Goal: Task Accomplishment & Management: Use online tool/utility

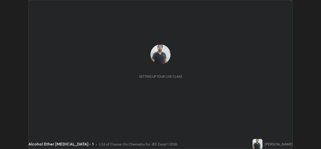
scroll to position [149, 321]
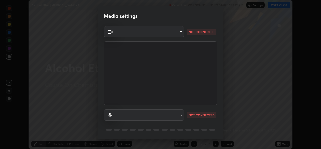
type input "02c526a7d083af2ea0f9b848da83c41b37d7728a07c2247aa6837277cf3aa32d"
type input "1f9b2b7b856d792cc5f4e166810154640c8dc3d584de9c331c588b9cd70d1665"
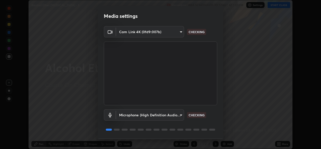
scroll to position [16, 0]
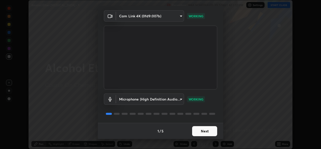
click at [205, 131] on button "Next" at bounding box center [204, 131] width 25 height 10
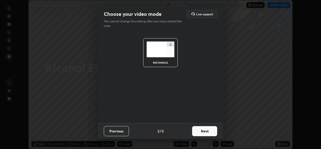
click at [208, 132] on button "Next" at bounding box center [204, 131] width 25 height 10
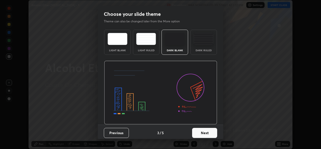
click at [211, 132] on button "Next" at bounding box center [204, 133] width 25 height 10
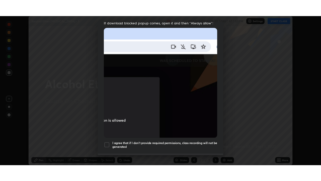
scroll to position [118, 0]
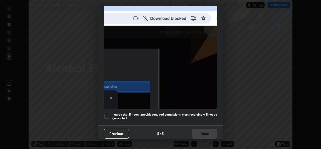
click at [108, 116] on div at bounding box center [107, 116] width 6 height 6
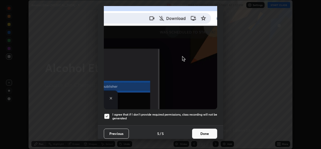
click at [205, 132] on button "Done" at bounding box center [204, 134] width 25 height 10
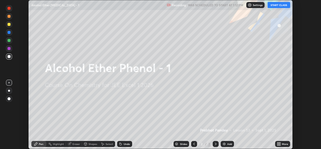
click at [282, 7] on button "START CLASS" at bounding box center [279, 5] width 23 height 6
click at [278, 144] on icon at bounding box center [278, 144] width 1 height 1
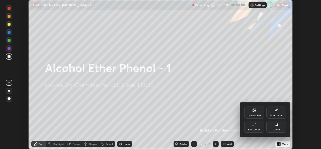
click at [256, 126] on icon at bounding box center [255, 124] width 4 height 4
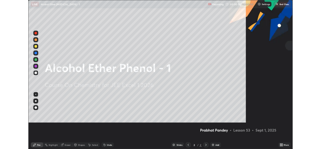
scroll to position [181, 321]
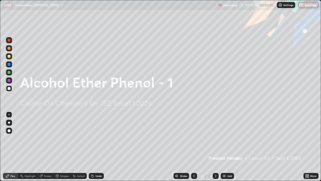
click at [223, 149] on img at bounding box center [224, 176] width 4 height 4
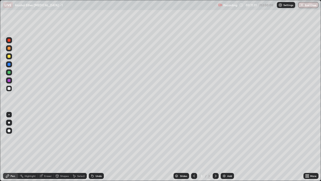
click at [10, 57] on div at bounding box center [9, 56] width 3 height 3
click at [11, 87] on div at bounding box center [9, 88] width 6 height 6
click at [92, 149] on icon at bounding box center [92, 174] width 1 height 1
click at [9, 72] on div at bounding box center [9, 72] width 3 height 3
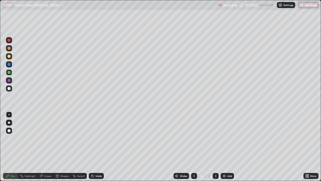
click at [8, 89] on div at bounding box center [9, 88] width 3 height 3
click at [92, 149] on icon at bounding box center [93, 176] width 2 height 2
click at [92, 149] on icon at bounding box center [92, 174] width 1 height 1
click at [92, 149] on icon at bounding box center [93, 176] width 2 height 2
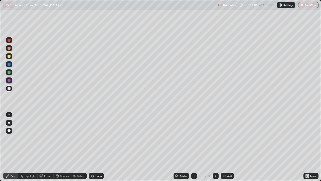
click at [8, 73] on div at bounding box center [9, 72] width 3 height 3
click at [8, 88] on div at bounding box center [9, 88] width 3 height 3
click at [10, 56] on div at bounding box center [9, 56] width 3 height 3
click at [9, 88] on div at bounding box center [9, 88] width 3 height 3
click at [9, 89] on div at bounding box center [9, 88] width 3 height 3
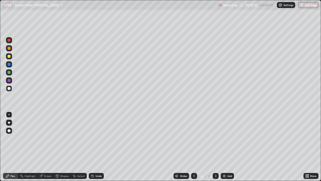
click at [9, 74] on div at bounding box center [9, 72] width 3 height 3
click at [7, 89] on div at bounding box center [9, 88] width 6 height 6
click at [11, 72] on div at bounding box center [9, 72] width 6 height 6
click at [9, 48] on div at bounding box center [9, 48] width 3 height 3
click at [9, 89] on div at bounding box center [9, 88] width 3 height 3
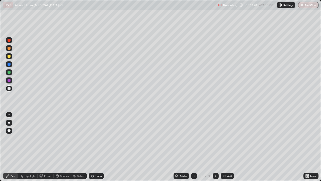
click at [11, 57] on div at bounding box center [9, 56] width 6 height 6
click at [8, 89] on div at bounding box center [9, 88] width 3 height 3
click at [48, 149] on div "Eraser" at bounding box center [48, 175] width 8 height 3
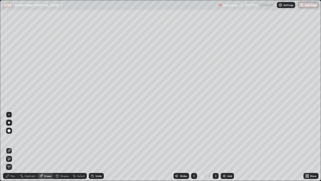
click at [15, 149] on div "Pen" at bounding box center [10, 176] width 15 height 6
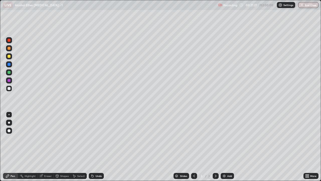
click at [9, 56] on div at bounding box center [9, 56] width 3 height 3
click at [223, 149] on div "Add" at bounding box center [227, 176] width 13 height 6
click at [12, 89] on div at bounding box center [9, 88] width 6 height 6
click at [194, 149] on icon at bounding box center [194, 176] width 4 height 4
click at [215, 149] on icon at bounding box center [216, 176] width 4 height 4
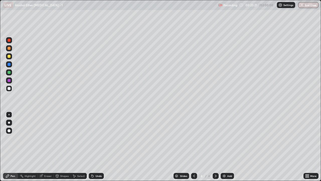
click at [194, 149] on icon at bounding box center [194, 176] width 4 height 4
click at [215, 149] on icon at bounding box center [216, 176] width 4 height 4
click at [10, 47] on div at bounding box center [9, 48] width 3 height 3
click at [10, 88] on div at bounding box center [9, 88] width 3 height 3
click at [9, 48] on div at bounding box center [9, 48] width 3 height 3
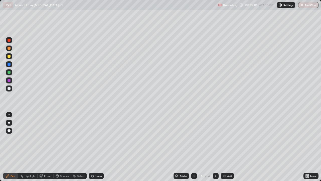
click at [11, 90] on div at bounding box center [9, 88] width 6 height 6
click at [99, 149] on div "Undo" at bounding box center [99, 175] width 6 height 3
click at [97, 149] on div "Undo" at bounding box center [99, 175] width 6 height 3
click at [8, 57] on div at bounding box center [9, 56] width 3 height 3
click at [9, 72] on div at bounding box center [9, 72] width 3 height 3
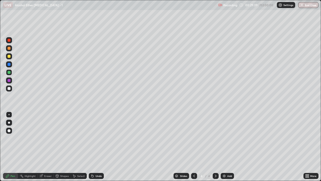
click at [9, 88] on div at bounding box center [9, 88] width 3 height 3
click at [194, 149] on icon at bounding box center [194, 176] width 4 height 4
click at [215, 149] on icon at bounding box center [216, 176] width 4 height 4
click at [9, 56] on div at bounding box center [9, 56] width 3 height 3
click at [215, 149] on icon at bounding box center [216, 176] width 4 height 4
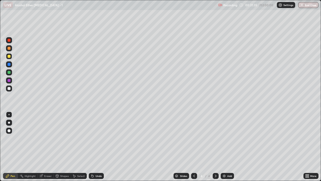
click at [226, 149] on div "Add" at bounding box center [227, 176] width 13 height 6
click at [10, 89] on div at bounding box center [9, 88] width 3 height 3
click at [100, 149] on div "Undo" at bounding box center [96, 176] width 15 height 6
click at [11, 57] on div at bounding box center [9, 56] width 6 height 6
click at [11, 89] on div at bounding box center [9, 88] width 6 height 6
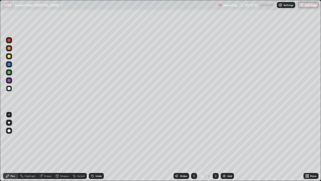
click at [194, 149] on icon at bounding box center [194, 176] width 4 height 4
click at [196, 149] on div at bounding box center [194, 176] width 6 height 6
click at [218, 149] on div at bounding box center [216, 176] width 6 height 6
click at [217, 149] on icon at bounding box center [216, 176] width 4 height 4
click at [194, 149] on icon at bounding box center [195, 175] width 2 height 3
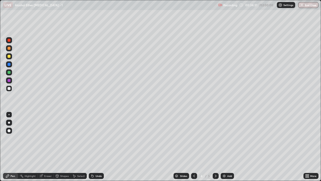
click at [216, 149] on icon at bounding box center [216, 176] width 4 height 4
click at [51, 149] on div "Eraser" at bounding box center [46, 176] width 16 height 6
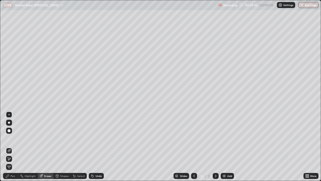
click at [11, 149] on icon at bounding box center [9, 159] width 4 height 4
click at [13, 149] on div "Pen" at bounding box center [13, 175] width 5 height 3
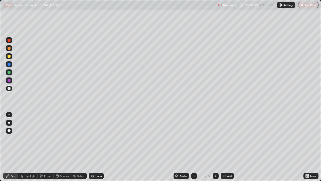
click at [99, 149] on div "Undo" at bounding box center [96, 176] width 15 height 6
click at [97, 149] on div "Undo" at bounding box center [99, 175] width 6 height 3
click at [96, 149] on div "Undo" at bounding box center [99, 175] width 6 height 3
click at [9, 50] on div at bounding box center [9, 48] width 6 height 6
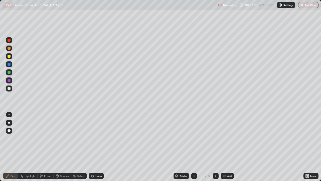
click at [8, 57] on div at bounding box center [9, 56] width 6 height 6
click at [8, 90] on div at bounding box center [9, 88] width 6 height 6
click at [13, 48] on div at bounding box center [9, 48] width 8 height 8
click at [9, 74] on div at bounding box center [9, 72] width 6 height 6
click at [6, 90] on div at bounding box center [9, 88] width 6 height 8
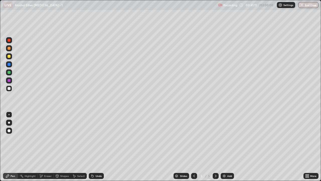
click at [11, 58] on div at bounding box center [9, 56] width 6 height 6
click at [98, 149] on div "Undo" at bounding box center [99, 175] width 6 height 3
click at [9, 48] on div at bounding box center [9, 48] width 3 height 3
click at [196, 149] on div at bounding box center [194, 176] width 6 height 6
click at [193, 149] on icon at bounding box center [194, 176] width 4 height 4
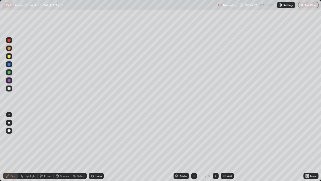
click at [215, 149] on icon at bounding box center [216, 176] width 4 height 4
click at [217, 149] on icon at bounding box center [216, 176] width 4 height 4
click at [194, 149] on icon at bounding box center [194, 176] width 4 height 4
click at [215, 149] on icon at bounding box center [216, 176] width 4 height 4
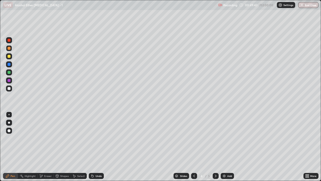
click at [214, 149] on icon at bounding box center [216, 176] width 4 height 4
click at [215, 149] on icon at bounding box center [216, 176] width 4 height 4
click at [225, 149] on img at bounding box center [224, 176] width 4 height 4
click at [9, 89] on div at bounding box center [9, 88] width 3 height 3
click at [100, 149] on div "Undo" at bounding box center [99, 175] width 6 height 3
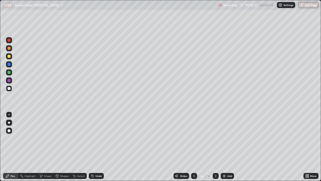
click at [47, 149] on div "Eraser" at bounding box center [46, 176] width 16 height 6
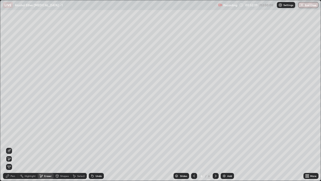
click at [14, 149] on div "Pen" at bounding box center [13, 175] width 5 height 3
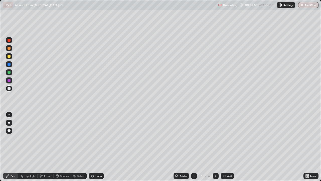
click at [9, 57] on div at bounding box center [9, 56] width 3 height 3
click at [10, 50] on div at bounding box center [9, 48] width 6 height 6
click at [100, 149] on div "Undo" at bounding box center [99, 175] width 6 height 3
click at [9, 56] on div at bounding box center [9, 56] width 3 height 3
click at [10, 89] on div at bounding box center [9, 88] width 3 height 3
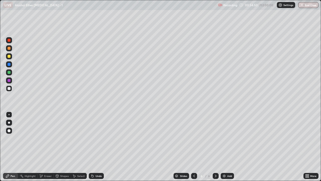
click at [9, 74] on div at bounding box center [9, 72] width 3 height 3
click at [9, 89] on div at bounding box center [9, 88] width 3 height 3
click at [10, 64] on div at bounding box center [9, 64] width 3 height 3
click at [10, 57] on div at bounding box center [9, 56] width 3 height 3
click at [8, 89] on div at bounding box center [9, 88] width 6 height 6
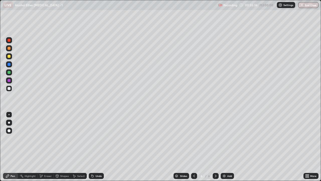
click at [9, 56] on div at bounding box center [9, 56] width 3 height 3
click at [9, 72] on div at bounding box center [9, 72] width 3 height 3
click at [10, 89] on div at bounding box center [9, 88] width 3 height 3
click at [9, 90] on div at bounding box center [9, 88] width 6 height 6
click at [9, 56] on div at bounding box center [9, 56] width 3 height 3
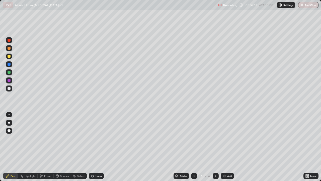
click at [9, 89] on div at bounding box center [9, 88] width 3 height 3
click at [11, 57] on div at bounding box center [9, 56] width 6 height 6
click at [10, 89] on div at bounding box center [9, 88] width 3 height 3
click at [9, 56] on div at bounding box center [9, 56] width 3 height 3
click at [78, 149] on div "Select" at bounding box center [79, 176] width 16 height 6
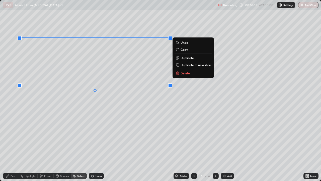
click at [89, 89] on div "0 ° Undo Copy Duplicate Duplicate to new slide Delete" at bounding box center [160, 90] width 321 height 180
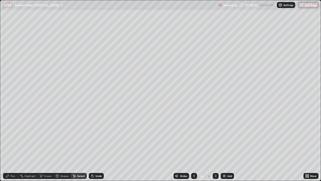
click at [13, 149] on div "Pen" at bounding box center [13, 175] width 5 height 3
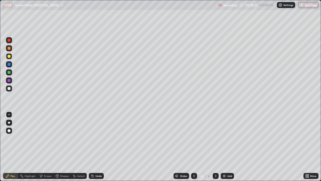
click at [9, 73] on div at bounding box center [9, 72] width 3 height 3
click at [10, 89] on div at bounding box center [9, 88] width 3 height 3
click at [10, 49] on div at bounding box center [9, 48] width 3 height 3
click at [9, 64] on div at bounding box center [9, 64] width 3 height 3
click at [9, 89] on div at bounding box center [9, 88] width 3 height 3
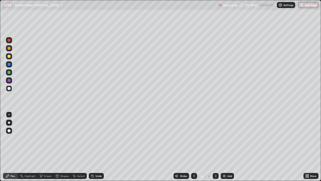
click at [9, 49] on div at bounding box center [9, 48] width 3 height 3
click at [92, 149] on icon at bounding box center [92, 174] width 1 height 1
click at [9, 64] on div at bounding box center [9, 64] width 3 height 3
click at [93, 149] on div "Undo" at bounding box center [96, 176] width 15 height 6
click at [9, 48] on div at bounding box center [9, 48] width 3 height 3
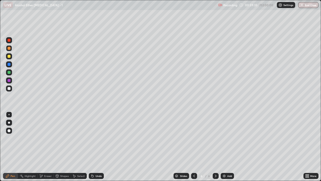
click at [9, 64] on div at bounding box center [9, 64] width 3 height 3
click at [10, 89] on div at bounding box center [9, 88] width 3 height 3
click at [10, 50] on div at bounding box center [9, 48] width 6 height 6
click at [48, 149] on div "Eraser" at bounding box center [46, 176] width 16 height 6
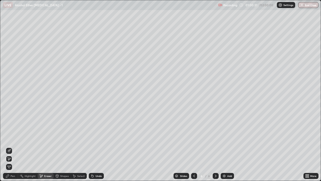
click at [15, 149] on div "Pen" at bounding box center [10, 176] width 15 height 6
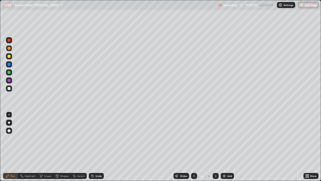
click at [8, 91] on div at bounding box center [9, 88] width 6 height 6
click at [9, 58] on div at bounding box center [9, 56] width 6 height 6
click at [10, 87] on div at bounding box center [9, 88] width 3 height 3
click at [95, 149] on div "Undo" at bounding box center [96, 176] width 15 height 6
click at [97, 149] on div "Undo" at bounding box center [99, 175] width 6 height 3
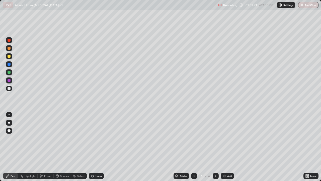
click at [100, 149] on div "Undo" at bounding box center [99, 175] width 6 height 3
click at [8, 65] on div at bounding box center [9, 64] width 3 height 3
click at [9, 75] on div at bounding box center [9, 72] width 6 height 6
click at [8, 90] on div at bounding box center [9, 88] width 6 height 6
click at [9, 75] on div at bounding box center [9, 72] width 6 height 6
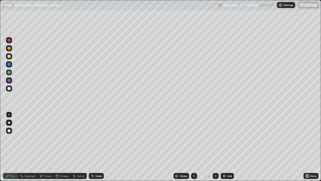
click at [10, 48] on div at bounding box center [9, 48] width 3 height 3
click at [223, 149] on div "Add" at bounding box center [227, 176] width 13 height 6
click at [11, 88] on div at bounding box center [9, 88] width 6 height 6
click at [11, 89] on div at bounding box center [9, 88] width 6 height 6
click at [11, 50] on div at bounding box center [9, 48] width 6 height 6
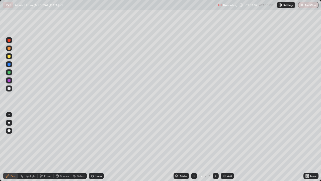
click at [10, 89] on div at bounding box center [9, 88] width 3 height 3
click at [193, 149] on icon at bounding box center [194, 176] width 4 height 4
click at [215, 149] on icon at bounding box center [216, 176] width 4 height 4
click at [194, 149] on icon at bounding box center [195, 175] width 2 height 3
click at [216, 149] on icon at bounding box center [216, 176] width 4 height 4
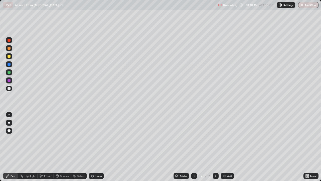
click at [194, 149] on icon at bounding box center [195, 175] width 2 height 3
click at [217, 149] on div at bounding box center [216, 176] width 6 height 6
click at [97, 149] on div "Undo" at bounding box center [99, 175] width 6 height 3
click at [98, 149] on div "Undo" at bounding box center [99, 175] width 6 height 3
click at [95, 149] on div "Undo" at bounding box center [96, 176] width 15 height 6
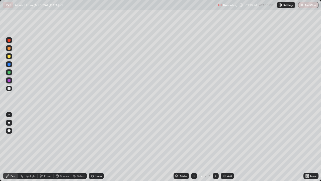
click at [96, 149] on div "Undo" at bounding box center [96, 176] width 15 height 6
click at [97, 149] on div "Undo" at bounding box center [99, 175] width 6 height 3
click at [194, 149] on icon at bounding box center [194, 176] width 4 height 4
click at [10, 48] on div at bounding box center [9, 48] width 3 height 3
click at [49, 149] on div "Eraser" at bounding box center [48, 175] width 8 height 3
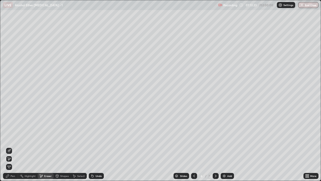
click at [14, 149] on div "Pen" at bounding box center [13, 175] width 5 height 3
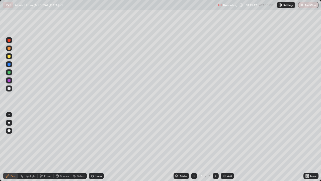
click at [9, 73] on div at bounding box center [9, 72] width 3 height 3
click at [214, 149] on icon at bounding box center [216, 176] width 4 height 4
click at [8, 90] on div at bounding box center [9, 88] width 3 height 3
click at [9, 90] on div at bounding box center [9, 88] width 6 height 6
click at [11, 72] on div at bounding box center [9, 72] width 6 height 6
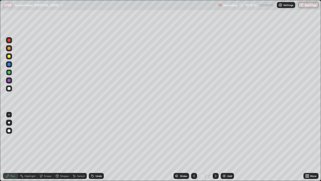
click at [95, 149] on div "Undo" at bounding box center [96, 176] width 15 height 6
click at [10, 88] on div at bounding box center [9, 88] width 3 height 3
click at [98, 149] on div "Undo" at bounding box center [99, 175] width 6 height 3
click at [97, 149] on div "Undo" at bounding box center [99, 175] width 6 height 3
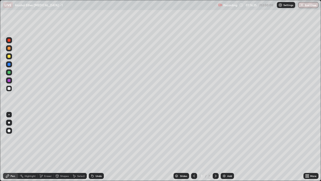
click at [7, 89] on div at bounding box center [9, 88] width 6 height 6
click at [9, 74] on div at bounding box center [9, 72] width 6 height 6
click at [215, 149] on icon at bounding box center [216, 176] width 4 height 4
click at [224, 149] on img at bounding box center [224, 176] width 4 height 4
click at [12, 88] on div at bounding box center [9, 88] width 6 height 6
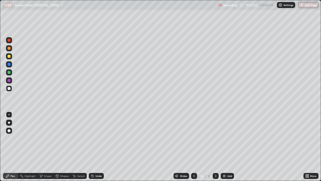
click at [97, 149] on div "Undo" at bounding box center [99, 175] width 6 height 3
click at [96, 149] on div "Undo" at bounding box center [99, 175] width 6 height 3
click at [98, 149] on div "Undo" at bounding box center [99, 175] width 6 height 3
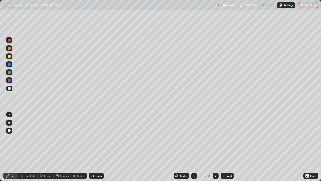
click at [96, 149] on div "Undo" at bounding box center [99, 175] width 6 height 3
click at [9, 48] on div at bounding box center [9, 48] width 3 height 3
click at [11, 73] on div at bounding box center [9, 72] width 6 height 6
click at [92, 149] on icon at bounding box center [92, 174] width 1 height 1
click at [94, 149] on icon at bounding box center [93, 176] width 4 height 4
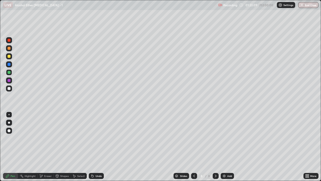
click at [10, 90] on div at bounding box center [9, 88] width 6 height 6
click at [9, 72] on div at bounding box center [9, 72] width 3 height 3
click at [9, 86] on div at bounding box center [9, 88] width 6 height 6
click at [96, 149] on div "Undo" at bounding box center [96, 176] width 15 height 6
click at [8, 72] on div at bounding box center [9, 72] width 3 height 3
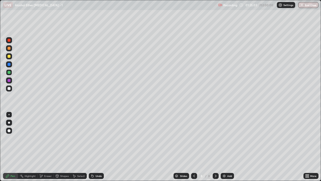
click at [8, 57] on div at bounding box center [9, 56] width 3 height 3
click at [10, 88] on div at bounding box center [9, 88] width 3 height 3
click at [10, 57] on div at bounding box center [9, 56] width 3 height 3
click at [9, 89] on div at bounding box center [9, 88] width 3 height 3
click at [9, 64] on div at bounding box center [9, 64] width 3 height 3
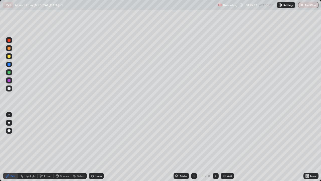
click at [94, 149] on icon at bounding box center [93, 176] width 4 height 4
click at [9, 87] on div at bounding box center [9, 88] width 3 height 3
click at [44, 149] on div "Eraser" at bounding box center [48, 175] width 8 height 3
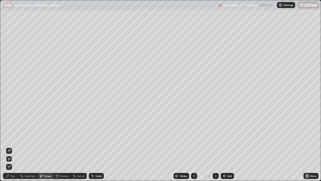
click at [11, 149] on div "Pen" at bounding box center [13, 175] width 5 height 3
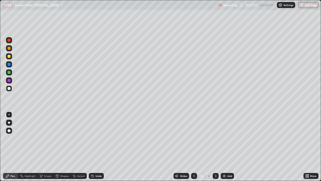
click at [92, 149] on icon at bounding box center [92, 174] width 1 height 1
click at [43, 149] on div "Eraser" at bounding box center [46, 176] width 16 height 6
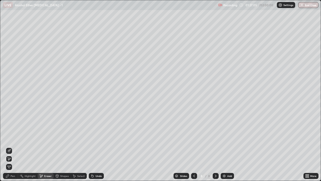
click at [11, 149] on div "Pen" at bounding box center [13, 175] width 5 height 3
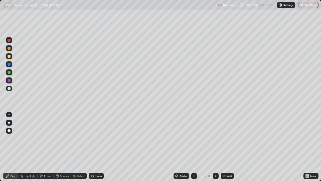
click at [9, 65] on div at bounding box center [9, 64] width 3 height 3
click at [92, 149] on icon at bounding box center [92, 174] width 1 height 1
click at [92, 149] on div "Undo" at bounding box center [96, 176] width 15 height 6
click at [95, 149] on div "Undo" at bounding box center [96, 176] width 15 height 6
click at [94, 149] on div "Undo" at bounding box center [96, 176] width 15 height 6
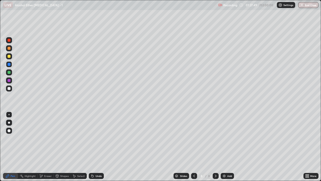
click at [96, 149] on div "Undo" at bounding box center [99, 175] width 6 height 3
click at [97, 149] on div "Undo" at bounding box center [96, 176] width 15 height 6
click at [96, 149] on div "Undo" at bounding box center [99, 175] width 6 height 3
click at [9, 57] on div at bounding box center [9, 56] width 3 height 3
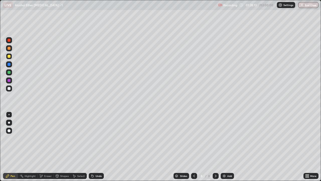
click at [92, 149] on icon at bounding box center [92, 174] width 1 height 1
click at [12, 71] on div at bounding box center [9, 72] width 6 height 6
click at [8, 74] on div at bounding box center [9, 72] width 6 height 6
click at [222, 149] on div "Add" at bounding box center [227, 176] width 13 height 6
click at [11, 90] on div at bounding box center [9, 88] width 6 height 6
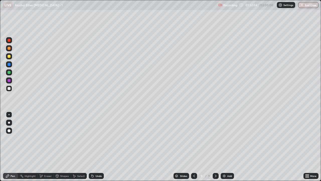
click at [192, 149] on div at bounding box center [194, 176] width 6 height 10
click at [215, 149] on icon at bounding box center [216, 176] width 4 height 4
click at [94, 149] on div "Undo" at bounding box center [96, 176] width 15 height 6
click at [92, 149] on icon at bounding box center [92, 174] width 1 height 1
click at [194, 149] on icon at bounding box center [195, 175] width 2 height 3
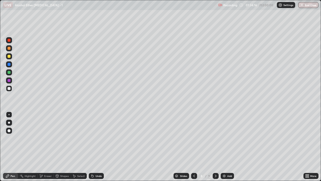
click at [216, 149] on icon at bounding box center [216, 175] width 2 height 3
click at [7, 91] on div at bounding box center [9, 88] width 6 height 6
click at [97, 149] on div "Undo" at bounding box center [99, 175] width 6 height 3
click at [96, 149] on div "Undo" at bounding box center [99, 175] width 6 height 3
click at [92, 149] on icon at bounding box center [92, 174] width 1 height 1
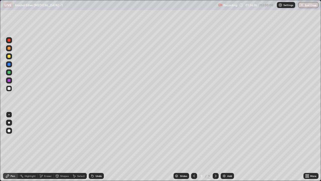
click at [94, 149] on div "Undo" at bounding box center [96, 176] width 15 height 6
click at [96, 149] on div "Undo" at bounding box center [96, 176] width 15 height 6
click at [95, 149] on div "Undo" at bounding box center [96, 176] width 15 height 6
click at [96, 149] on div "Undo" at bounding box center [99, 175] width 6 height 3
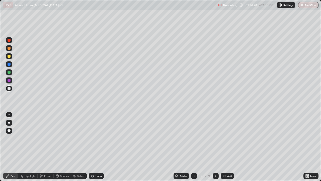
click at [98, 149] on div "Undo" at bounding box center [99, 175] width 6 height 3
click at [96, 149] on div "Undo" at bounding box center [99, 175] width 6 height 3
click at [97, 149] on div "Undo" at bounding box center [99, 175] width 6 height 3
click at [97, 149] on div "Undo" at bounding box center [96, 176] width 15 height 6
click at [98, 149] on div "Undo" at bounding box center [99, 175] width 6 height 3
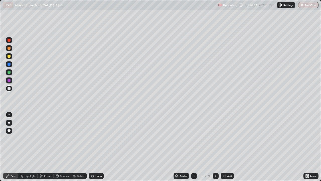
click at [98, 149] on div "Undo" at bounding box center [99, 175] width 6 height 3
click at [99, 149] on div "Undo" at bounding box center [99, 175] width 6 height 3
click at [11, 50] on div at bounding box center [9, 48] width 6 height 6
click at [9, 89] on div at bounding box center [9, 88] width 3 height 3
click at [9, 73] on div at bounding box center [9, 72] width 3 height 3
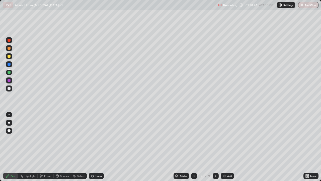
click at [8, 89] on div at bounding box center [9, 88] width 3 height 3
click at [7, 56] on div at bounding box center [9, 56] width 6 height 6
click at [10, 64] on div at bounding box center [9, 64] width 3 height 3
click at [10, 49] on div at bounding box center [9, 48] width 6 height 6
click at [10, 90] on div at bounding box center [9, 88] width 6 height 6
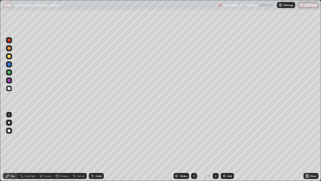
click at [226, 149] on div "Add" at bounding box center [227, 176] width 13 height 6
click at [92, 149] on icon at bounding box center [93, 176] width 2 height 2
click at [92, 149] on icon at bounding box center [92, 174] width 1 height 1
click at [80, 149] on div "Select" at bounding box center [81, 175] width 8 height 3
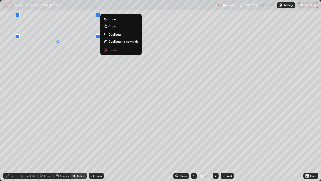
click at [112, 26] on p "Copy" at bounding box center [111, 26] width 7 height 4
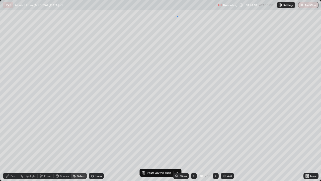
click at [178, 16] on div "0 ° Undo Copy Paste here Duplicate Duplicate to new slide Delete" at bounding box center [160, 90] width 321 height 180
click at [194, 28] on button "Paste here" at bounding box center [193, 31] width 22 height 6
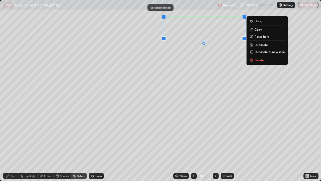
click at [204, 65] on div "0 ° Undo Copy Paste here Duplicate Duplicate to new slide Delete" at bounding box center [160, 90] width 321 height 180
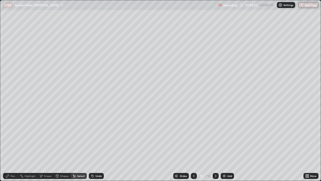
click at [17, 149] on div "Pen" at bounding box center [10, 176] width 15 height 6
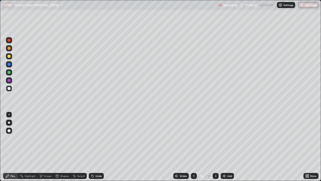
click at [11, 58] on div at bounding box center [9, 56] width 6 height 6
click at [10, 89] on div at bounding box center [9, 88] width 3 height 3
click at [11, 49] on div at bounding box center [9, 48] width 6 height 6
click at [12, 90] on div at bounding box center [9, 88] width 6 height 6
click at [9, 59] on div at bounding box center [9, 56] width 6 height 6
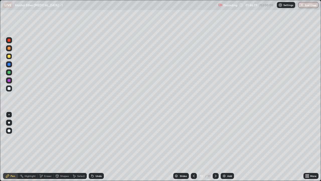
click at [9, 66] on div at bounding box center [9, 64] width 3 height 3
click at [9, 88] on div at bounding box center [9, 88] width 3 height 3
click at [9, 73] on div at bounding box center [9, 72] width 3 height 3
click at [10, 89] on div at bounding box center [9, 88] width 3 height 3
click at [195, 149] on div at bounding box center [194, 176] width 6 height 10
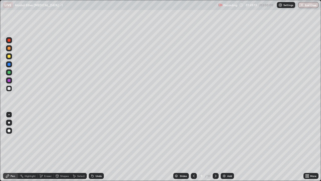
click at [214, 149] on div at bounding box center [216, 176] width 6 height 10
click at [94, 149] on div "Undo" at bounding box center [96, 176] width 15 height 6
click at [93, 149] on icon at bounding box center [93, 176] width 4 height 4
click at [94, 149] on div "Undo" at bounding box center [96, 176] width 15 height 6
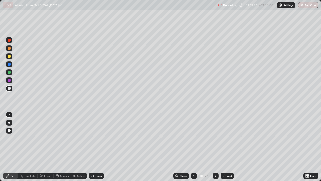
click at [94, 149] on div "Undo" at bounding box center [96, 176] width 15 height 6
click at [228, 149] on div "Add" at bounding box center [229, 175] width 5 height 3
click at [194, 149] on icon at bounding box center [195, 175] width 2 height 3
click at [215, 149] on icon at bounding box center [216, 176] width 4 height 4
click at [309, 149] on icon at bounding box center [308, 174] width 1 height 1
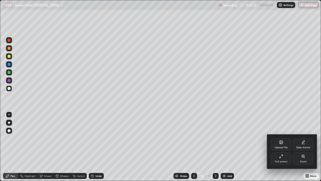
click at [282, 149] on icon at bounding box center [281, 156] width 4 height 4
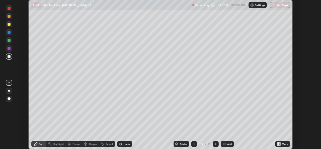
scroll to position [24953, 24781]
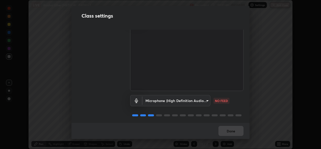
scroll to position [21, 0]
click at [199, 96] on body "Erase all LIVE Alcohol Ether Phenol - 1 Recording 01:51:48 / 02:00:00 Settings …" at bounding box center [160, 74] width 321 height 149
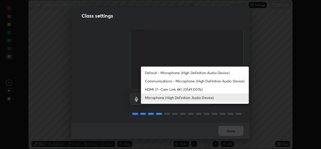
click at [200, 78] on li "Communications - Microphone (High Definition Audio Device)" at bounding box center [195, 81] width 108 height 8
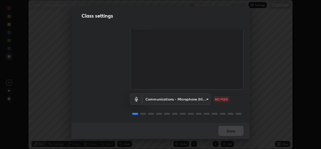
click at [187, 97] on body "Erase all LIVE Alcohol Ether Phenol - 1 Recording 01:51:49 / 02:00:00 Settings …" at bounding box center [160, 74] width 321 height 149
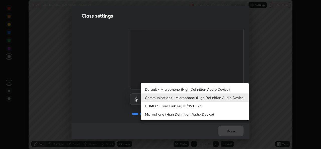
click at [189, 115] on li "Microphone (High Definition Audio Device)" at bounding box center [195, 114] width 108 height 8
type input "1f9b2b7b856d792cc5f4e166810154640c8dc3d584de9c331c588b9cd70d1665"
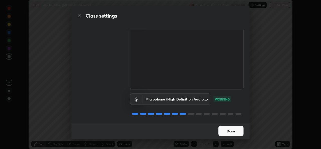
click at [234, 132] on button "Done" at bounding box center [231, 131] width 25 height 10
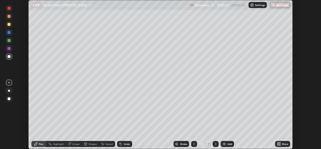
click at [278, 143] on icon at bounding box center [278, 142] width 1 height 1
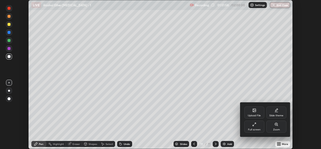
click at [255, 127] on div "Full screen" at bounding box center [254, 126] width 20 height 12
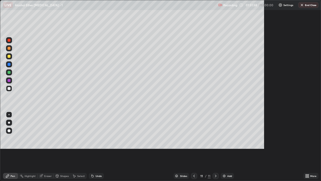
scroll to position [181, 321]
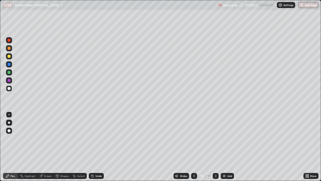
click at [10, 57] on div at bounding box center [9, 56] width 3 height 3
click at [8, 89] on div at bounding box center [9, 88] width 3 height 3
click at [9, 89] on div at bounding box center [9, 88] width 3 height 3
click at [94, 149] on div "Undo" at bounding box center [96, 176] width 15 height 6
click at [96, 149] on div "Undo" at bounding box center [96, 176] width 15 height 6
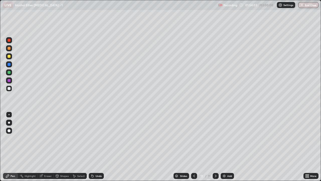
click at [10, 72] on div at bounding box center [9, 72] width 3 height 3
click at [10, 88] on div at bounding box center [9, 88] width 3 height 3
click at [8, 88] on div at bounding box center [9, 88] width 3 height 3
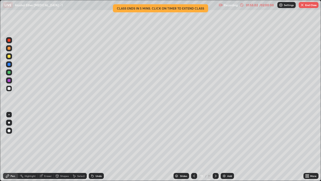
click at [266, 6] on div "/ 02:00:00" at bounding box center [267, 5] width 16 height 3
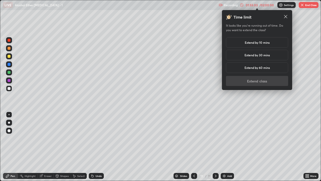
click at [267, 54] on h5 "Extend by 30 mins" at bounding box center [257, 55] width 25 height 5
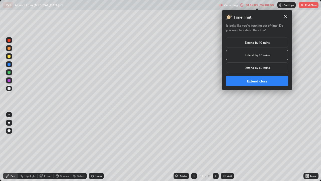
click at [265, 82] on button "Extend class" at bounding box center [257, 81] width 62 height 10
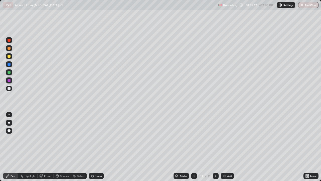
click at [44, 149] on div "Eraser" at bounding box center [46, 176] width 16 height 6
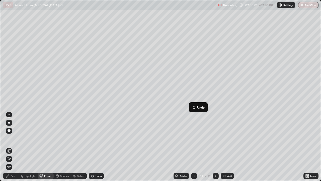
click at [215, 149] on icon at bounding box center [216, 176] width 4 height 4
click at [225, 149] on img at bounding box center [224, 176] width 4 height 4
click at [194, 149] on icon at bounding box center [194, 176] width 4 height 4
click at [11, 149] on div "Pen" at bounding box center [13, 175] width 5 height 3
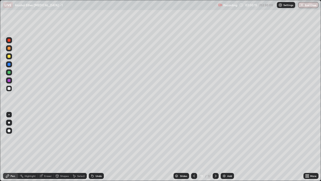
click at [215, 149] on icon at bounding box center [216, 176] width 4 height 4
click at [96, 149] on div "Undo" at bounding box center [99, 175] width 6 height 3
click at [96, 149] on div "Undo" at bounding box center [96, 176] width 15 height 6
click at [9, 48] on div at bounding box center [9, 48] width 3 height 3
click at [84, 9] on div "LIVE Alcohol Ether Phenol - 1" at bounding box center [109, 5] width 213 height 10
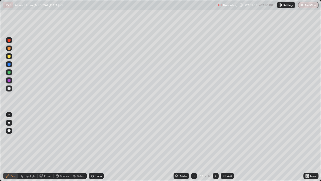
click at [97, 149] on div "Undo" at bounding box center [99, 175] width 6 height 3
click at [98, 149] on div "Undo" at bounding box center [96, 176] width 15 height 6
click at [99, 149] on div "Undo" at bounding box center [96, 176] width 15 height 6
click at [96, 149] on div "Undo" at bounding box center [99, 175] width 6 height 3
click at [94, 149] on div "Undo" at bounding box center [96, 176] width 15 height 6
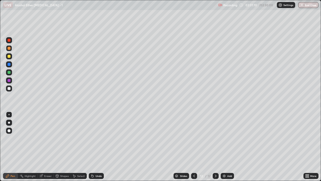
click at [96, 149] on div "Undo" at bounding box center [99, 175] width 6 height 3
click at [97, 149] on div "Undo" at bounding box center [96, 176] width 15 height 6
click at [96, 149] on div "Undo" at bounding box center [99, 175] width 6 height 3
click at [9, 89] on div at bounding box center [9, 88] width 3 height 3
click at [9, 72] on div at bounding box center [9, 72] width 3 height 3
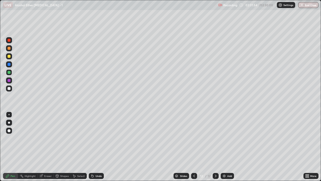
click at [11, 88] on div at bounding box center [9, 88] width 6 height 6
click at [50, 149] on div "Eraser" at bounding box center [46, 176] width 16 height 6
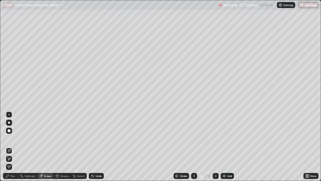
click at [11, 149] on div "Pen" at bounding box center [13, 175] width 5 height 3
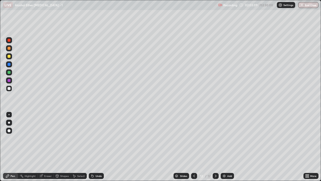
click at [96, 149] on div "Undo" at bounding box center [99, 175] width 6 height 3
click at [78, 149] on div "Select" at bounding box center [81, 175] width 8 height 3
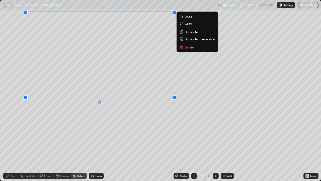
click at [14, 149] on div "Pen" at bounding box center [13, 175] width 5 height 3
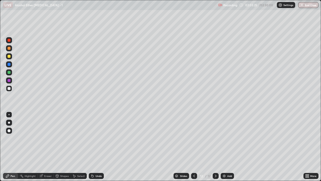
click at [100, 149] on div "Undo" at bounding box center [99, 175] width 6 height 3
click at [101, 149] on div "Undo" at bounding box center [96, 176] width 15 height 6
click at [97, 149] on div "Undo" at bounding box center [96, 176] width 15 height 6
click at [186, 149] on div "Slides" at bounding box center [183, 175] width 7 height 3
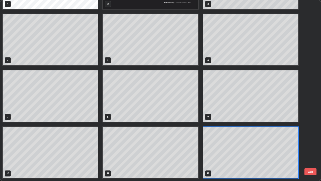
scroll to position [0, 0]
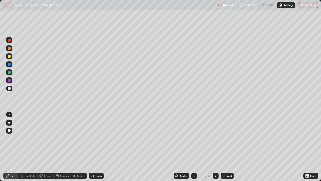
click at [216, 149] on icon at bounding box center [216, 176] width 4 height 4
click at [218, 149] on div at bounding box center [216, 176] width 6 height 6
click at [215, 149] on icon at bounding box center [216, 176] width 4 height 4
click at [217, 149] on div at bounding box center [216, 176] width 6 height 6
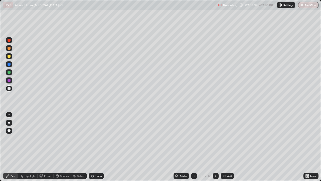
click at [215, 149] on icon at bounding box center [216, 176] width 4 height 4
click at [192, 149] on icon at bounding box center [194, 176] width 4 height 4
click at [193, 149] on icon at bounding box center [194, 176] width 4 height 4
click at [218, 149] on div at bounding box center [216, 176] width 6 height 10
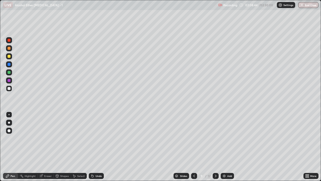
click at [216, 149] on icon at bounding box center [216, 176] width 4 height 4
click at [218, 149] on div at bounding box center [216, 176] width 6 height 6
click at [215, 149] on icon at bounding box center [216, 176] width 4 height 4
click at [311, 6] on button "End Class" at bounding box center [308, 5] width 20 height 6
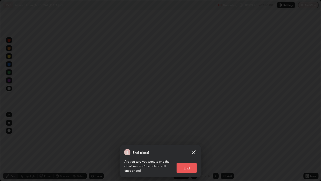
click at [229, 144] on div "End class? Are you sure you want to end the class? You won’t be able to edit on…" at bounding box center [160, 90] width 321 height 181
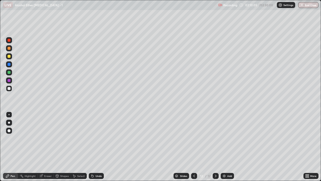
click at [312, 7] on button "End Class" at bounding box center [308, 5] width 20 height 6
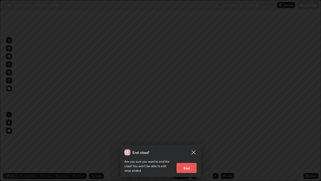
click at [189, 149] on button "End" at bounding box center [187, 168] width 20 height 10
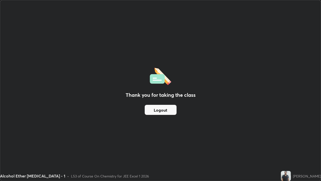
click at [163, 113] on button "Logout" at bounding box center [161, 110] width 32 height 10
